Goal: Transaction & Acquisition: Purchase product/service

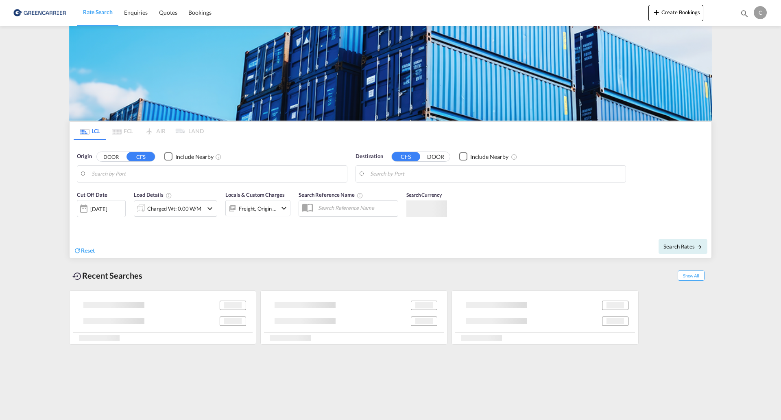
type input "[GEOGRAPHIC_DATA], GD, CNSZX"
type input "SE-50495, [GEOGRAPHIC_DATA], [GEOGRAPHIC_DATA]"
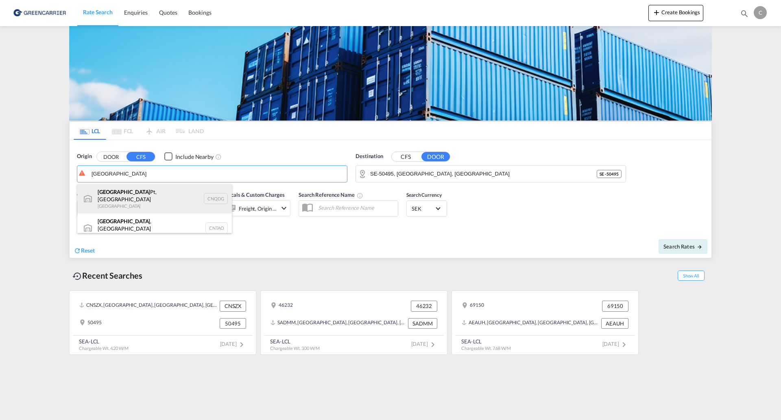
click at [165, 198] on div "Qingdao Pt, SD China CNQDG" at bounding box center [154, 198] width 155 height 29
type input "Qingdao Pt, SD, CNQDG"
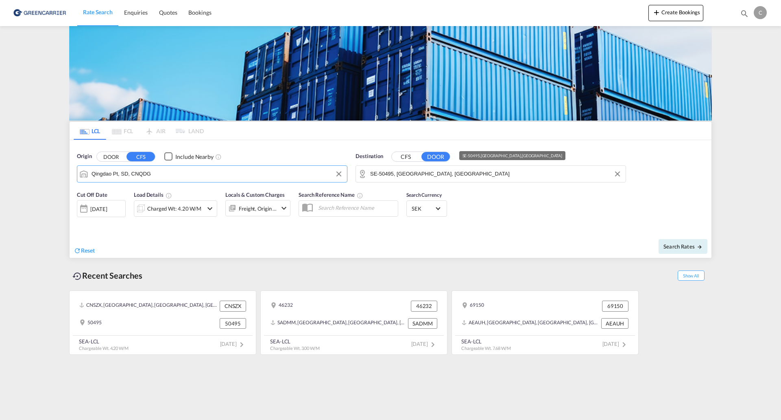
click at [454, 175] on input "SE-50495, [GEOGRAPHIC_DATA], [GEOGRAPHIC_DATA]" at bounding box center [496, 174] width 252 height 12
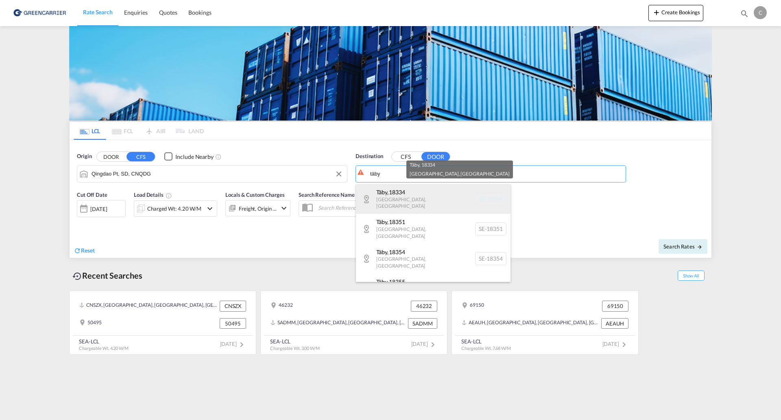
click at [446, 199] on div "Täby , 18334 [GEOGRAPHIC_DATA] , [GEOGRAPHIC_DATA] SE-18334" at bounding box center [433, 199] width 155 height 30
type input "SE-18334, [GEOGRAPHIC_DATA], [GEOGRAPHIC_DATA]"
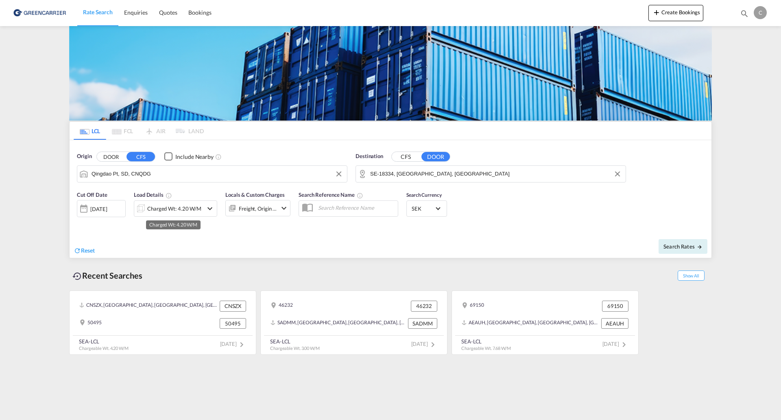
click at [178, 209] on div "Charged Wt: 4.20 W/M" at bounding box center [174, 208] width 54 height 11
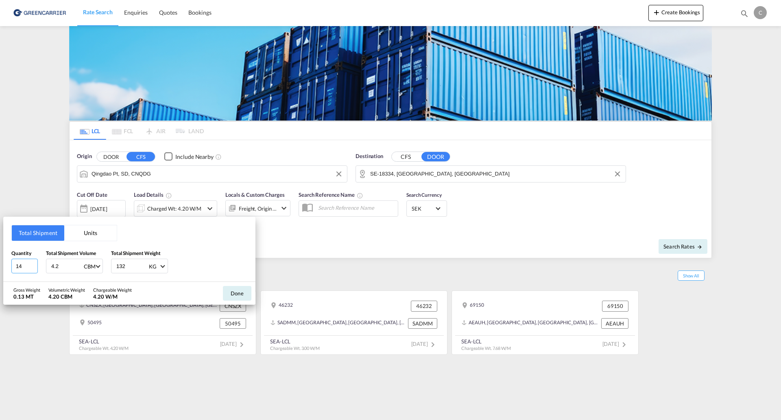
drag, startPoint x: 32, startPoint y: 267, endPoint x: -8, endPoint y: 263, distance: 39.6
click at [11, 263] on input "14" at bounding box center [24, 265] width 26 height 15
click at [25, 268] on input "14" at bounding box center [24, 265] width 26 height 15
type input "1"
type input "4.495"
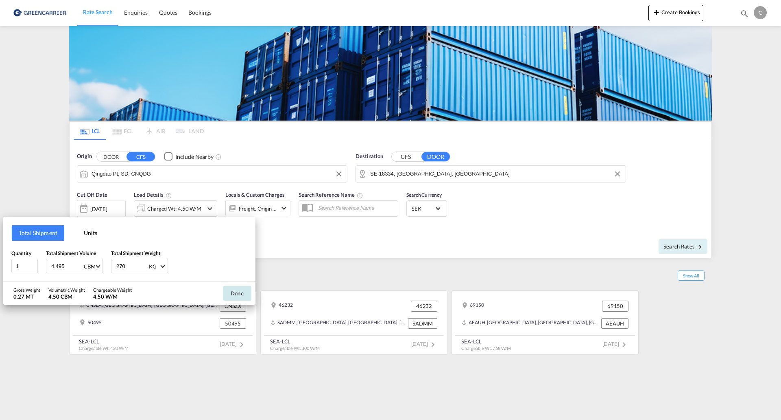
type input "270"
click at [234, 295] on button "Done" at bounding box center [237, 293] width 28 height 15
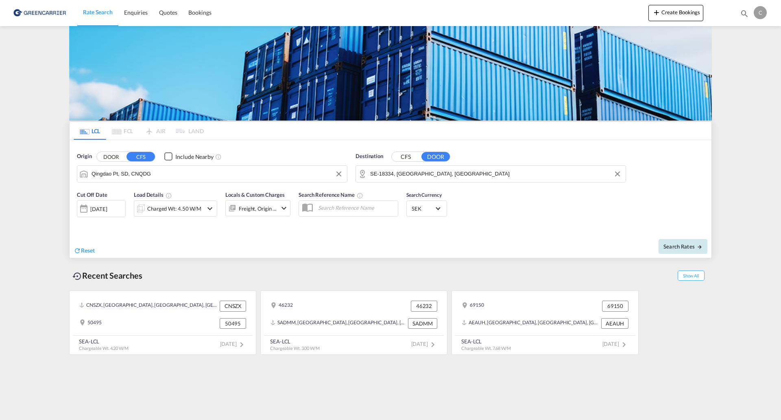
click at [696, 247] on span "Search Rates" at bounding box center [683, 246] width 39 height 7
type input "CNQDG to 18334 / [DATE]"
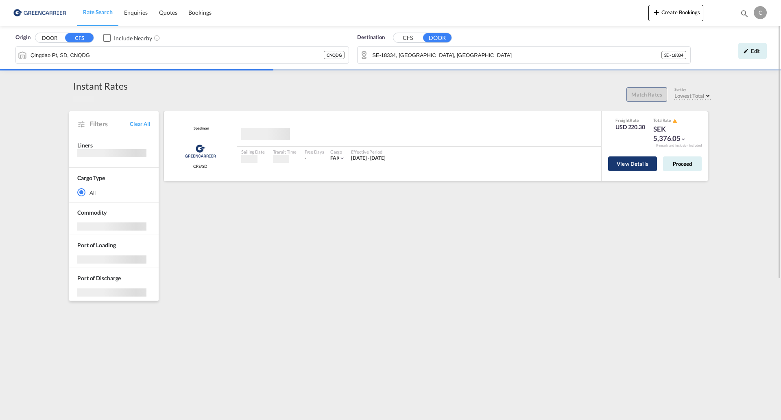
click at [624, 160] on button "View Details" at bounding box center [632, 163] width 49 height 15
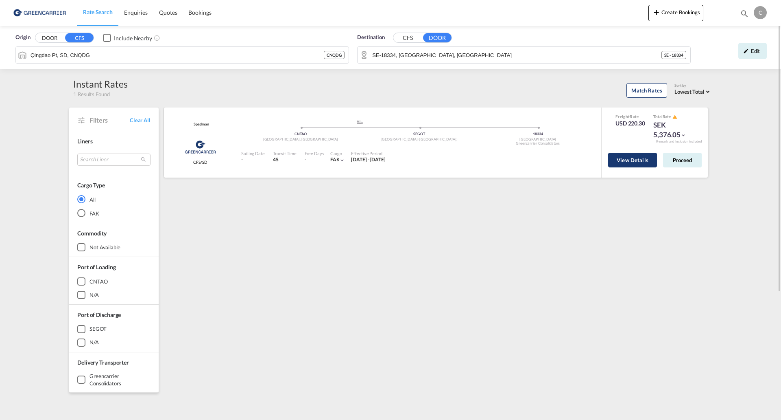
click at [631, 163] on button "View Details" at bounding box center [632, 160] width 49 height 15
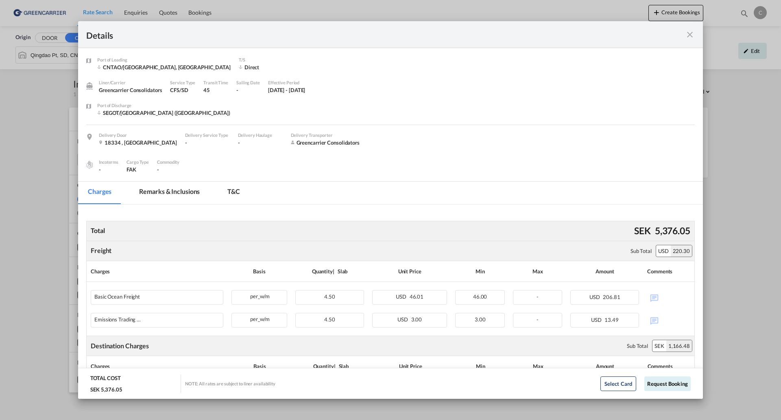
click at [689, 30] on md-icon "icon-close fg-AAA8AD m-0 cursor" at bounding box center [690, 35] width 10 height 10
